Goal: Transaction & Acquisition: Purchase product/service

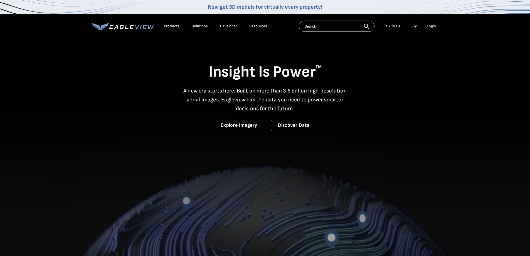
click at [429, 27] on div "Login" at bounding box center [431, 26] width 9 height 5
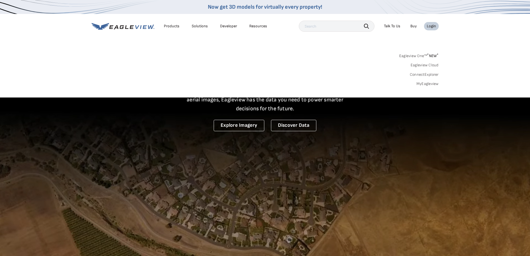
click at [424, 83] on link "MyEagleview" at bounding box center [428, 83] width 22 height 5
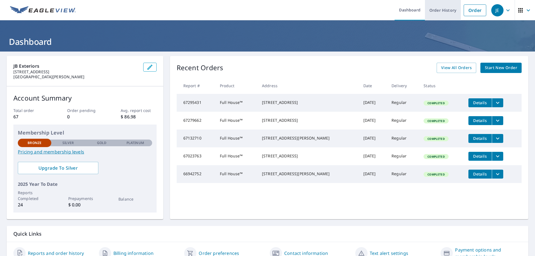
click at [435, 10] on link "Order History" at bounding box center [443, 10] width 36 height 20
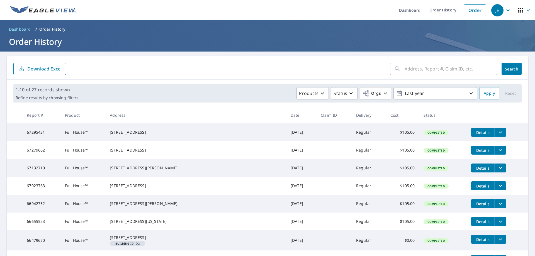
click at [433, 68] on input "text" at bounding box center [450, 69] width 92 height 16
type input "1245"
click at [513, 69] on span "Search" at bounding box center [511, 68] width 11 height 5
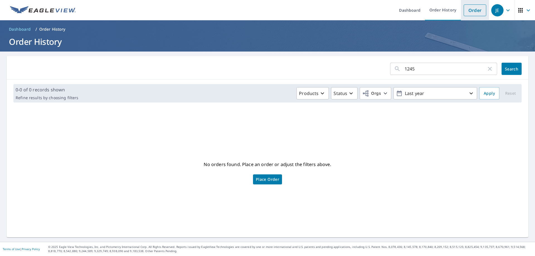
click at [461, 8] on li "Order" at bounding box center [475, 10] width 28 height 20
click at [467, 11] on link "Order" at bounding box center [474, 10] width 23 height 12
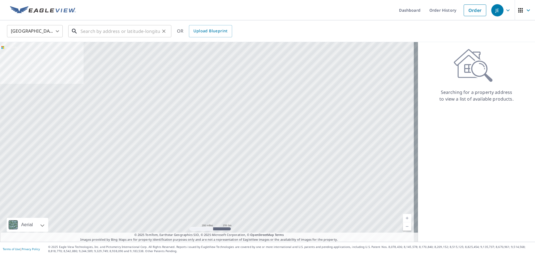
click at [111, 31] on input "text" at bounding box center [119, 31] width 79 height 16
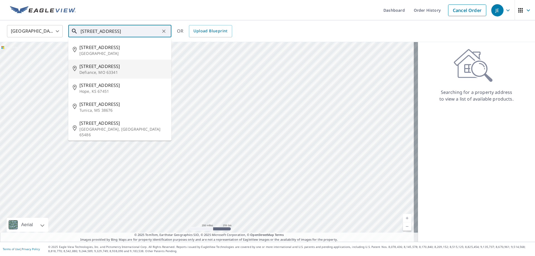
click at [109, 69] on span "[STREET_ADDRESS]" at bounding box center [122, 66] width 87 height 7
type input "[STREET_ADDRESS]"
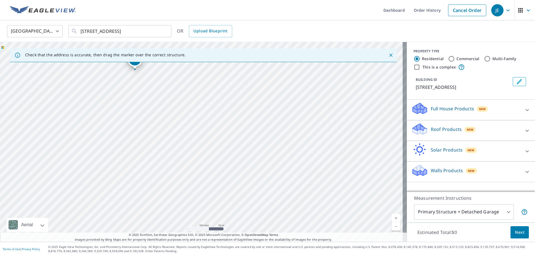
drag, startPoint x: 258, startPoint y: 152, endPoint x: 165, endPoint y: 119, distance: 98.1
click at [165, 119] on div "[STREET_ADDRESS]" at bounding box center [203, 142] width 406 height 200
drag, startPoint x: 147, startPoint y: 114, endPoint x: 174, endPoint y: 238, distance: 126.9
click at [174, 240] on div "Check that the address is accurate, then drag the marker over the correct struc…" at bounding box center [203, 142] width 406 height 200
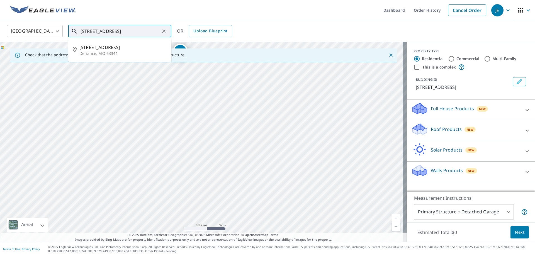
click at [157, 30] on input "[STREET_ADDRESS]" at bounding box center [119, 31] width 79 height 16
click at [125, 48] on span "[STREET_ADDRESS]" at bounding box center [122, 47] width 87 height 7
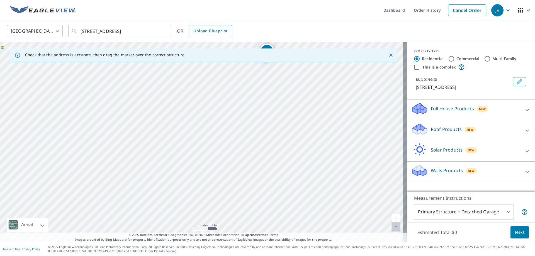
click at [280, 3] on ul "Dashboard Order History Cancel Order" at bounding box center [284, 10] width 410 height 20
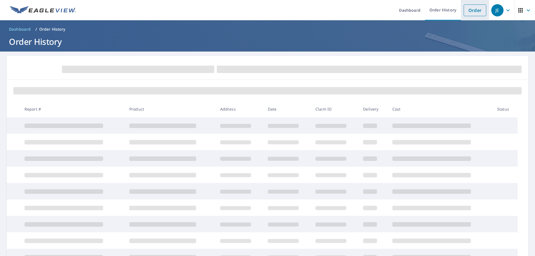
click at [471, 11] on link "Order" at bounding box center [474, 10] width 23 height 12
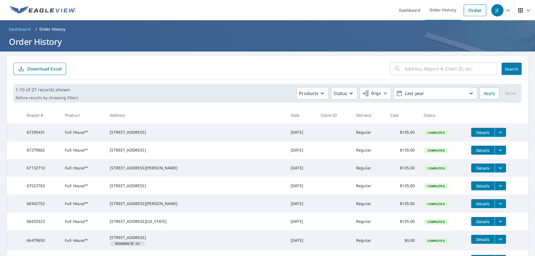
click at [417, 72] on input "text" at bounding box center [450, 69] width 92 height 16
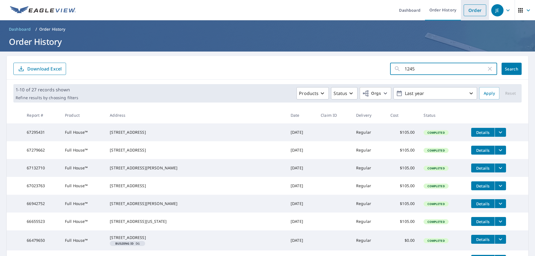
type input "1245"
click at [474, 13] on link "Order" at bounding box center [474, 10] width 23 height 12
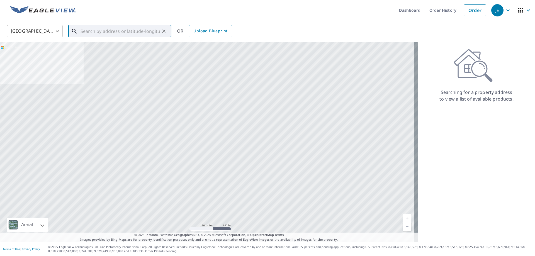
click at [127, 31] on input "text" at bounding box center [119, 31] width 79 height 16
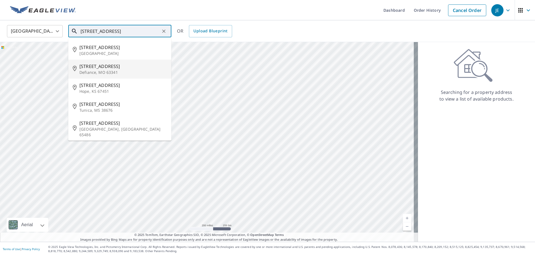
click at [118, 68] on span "[STREET_ADDRESS]" at bounding box center [122, 66] width 87 height 7
type input "[STREET_ADDRESS]"
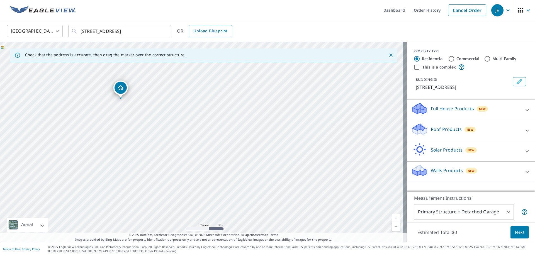
click at [303, 13] on ul "Dashboard Order History Cancel Order" at bounding box center [284, 10] width 410 height 20
drag, startPoint x: 143, startPoint y: 149, endPoint x: 154, endPoint y: 82, distance: 67.2
click at [154, 82] on div "[STREET_ADDRESS]" at bounding box center [203, 142] width 406 height 200
click at [388, 54] on icon "Close" at bounding box center [391, 55] width 6 height 6
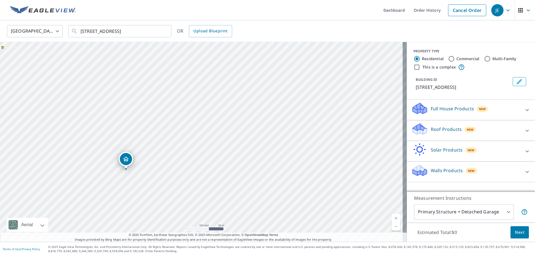
drag, startPoint x: 199, startPoint y: 131, endPoint x: 124, endPoint y: 158, distance: 80.4
click at [487, 107] on div "Full House Products New" at bounding box center [465, 110] width 109 height 16
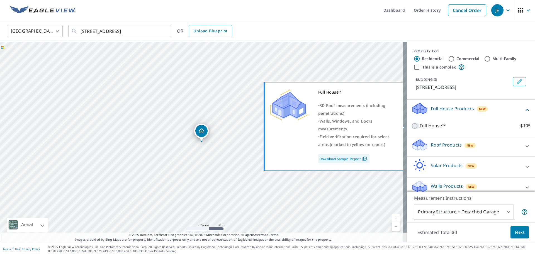
click at [411, 126] on input "Full House™ $105" at bounding box center [415, 126] width 8 height 7
checkbox input "true"
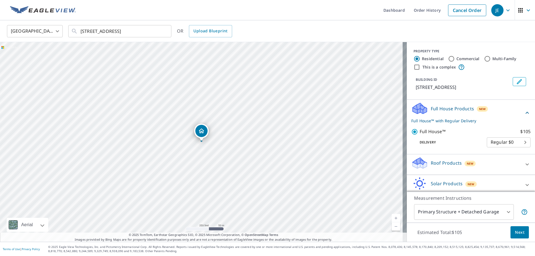
click at [516, 233] on span "Next" at bounding box center [519, 232] width 9 height 7
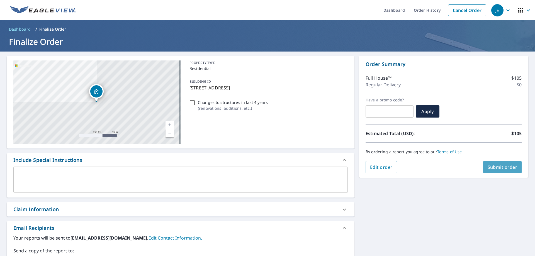
click at [496, 166] on span "Submit order" at bounding box center [502, 167] width 30 height 6
